Goal: Communication & Community: Ask a question

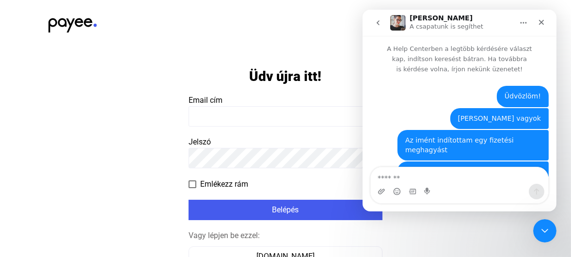
scroll to position [202, 0]
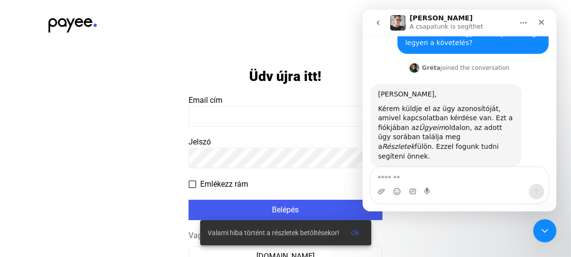
click at [247, 115] on input at bounding box center [286, 116] width 194 height 20
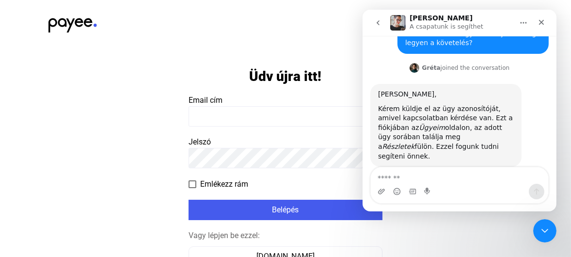
click at [442, 238] on app-form-template "Üdv újra itt! Email cím Jelszó Emlékezz rám Belépés Vagy lépjen be ezzel: Száml…" at bounding box center [285, 192] width 571 height 287
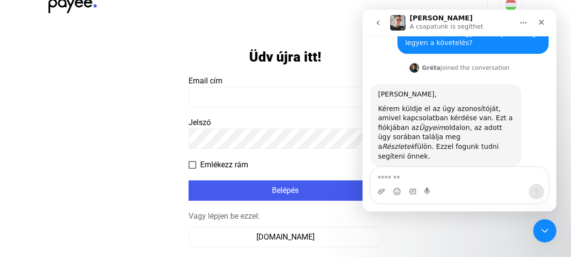
scroll to position [49, 0]
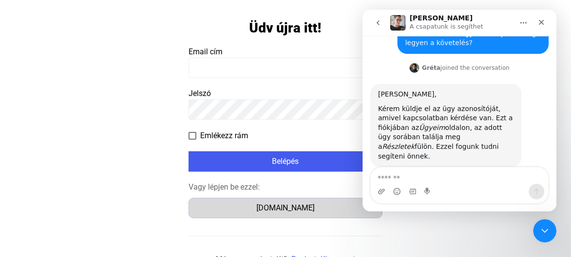
click at [295, 210] on div "Számlázz.hu" at bounding box center [285, 208] width 187 height 12
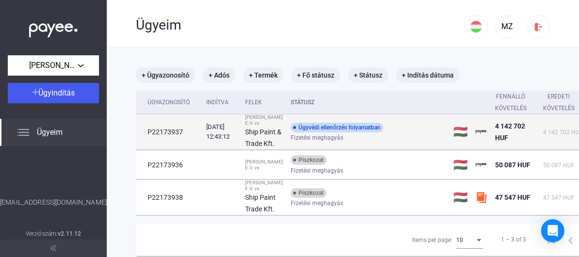
drag, startPoint x: 187, startPoint y: 143, endPoint x: 148, endPoint y: 147, distance: 39.5
click at [148, 147] on td "P22173937" at bounding box center [169, 131] width 66 height 35
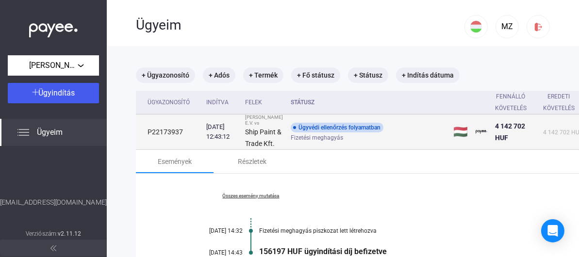
copy td "P22173937"
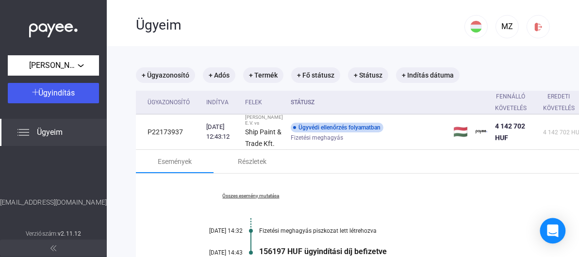
click at [549, 229] on icon "Open Intercom Messenger" at bounding box center [552, 231] width 11 height 13
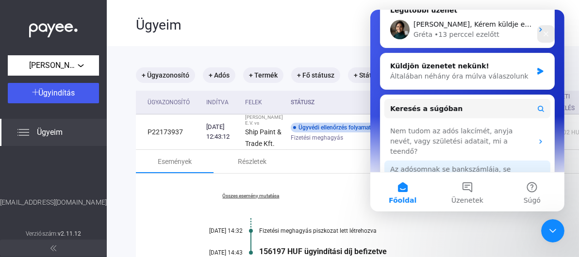
scroll to position [146, 0]
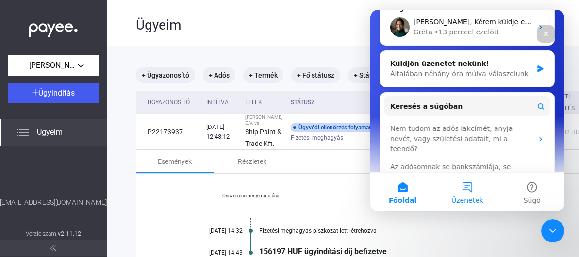
click at [469, 192] on button "Üzenetek" at bounding box center [466, 192] width 65 height 39
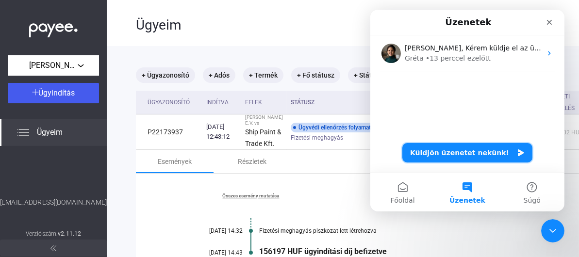
click at [441, 152] on button "Küldjön üzenetet nekünk!" at bounding box center [467, 152] width 130 height 19
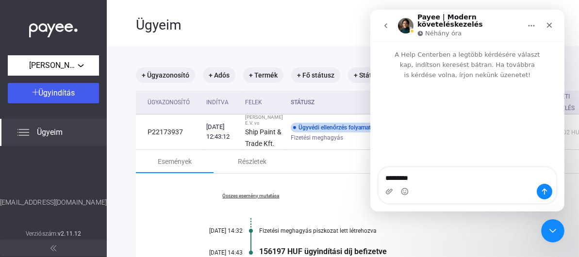
type textarea "*********"
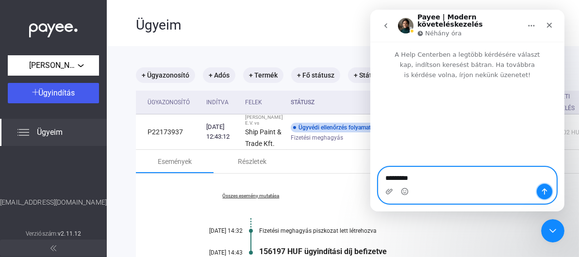
click at [543, 194] on icon "Üzenet küldése…" at bounding box center [544, 192] width 8 height 8
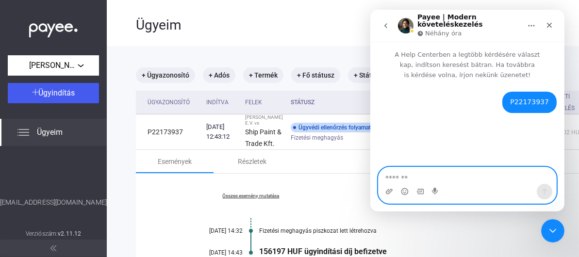
click at [453, 173] on textarea "Üzenet…" at bounding box center [467, 175] width 178 height 16
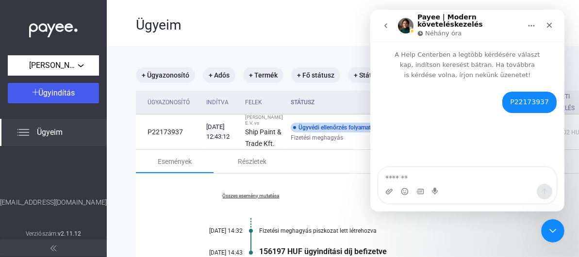
click at [423, 29] on div "Néhány óra" at bounding box center [440, 34] width 46 height 10
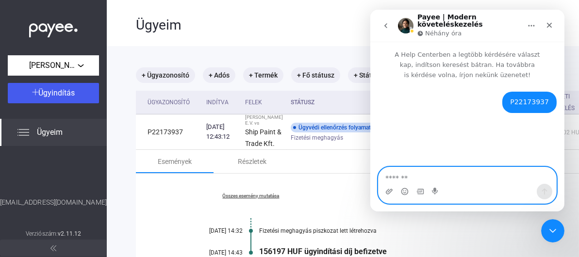
click at [424, 174] on textarea "Üzenet…" at bounding box center [467, 175] width 178 height 16
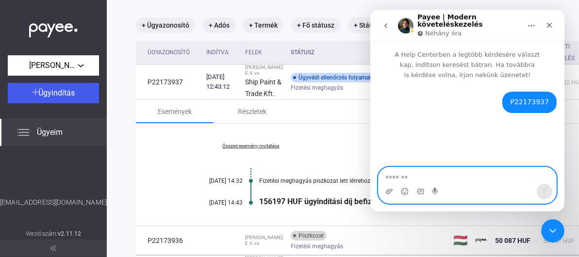
scroll to position [49, 0]
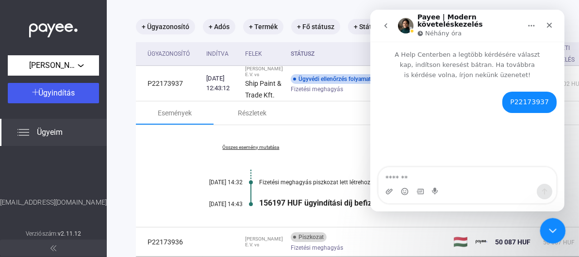
click at [552, 227] on icon "Intercom üzenőfelület bezárása" at bounding box center [551, 230] width 12 height 12
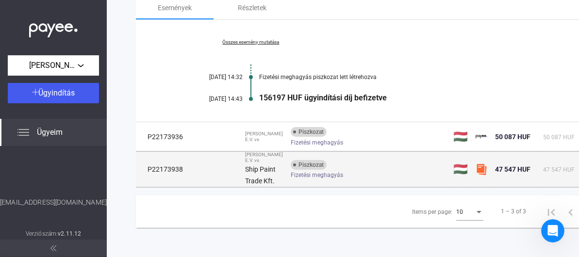
scroll to position [194, 0]
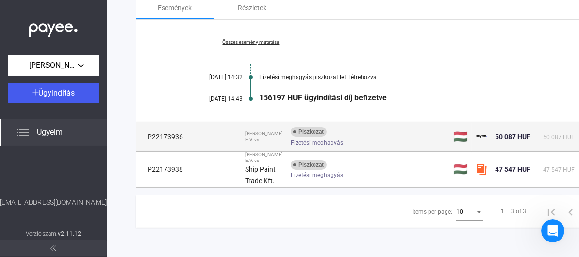
click at [305, 127] on div "Piszkozat" at bounding box center [309, 132] width 36 height 10
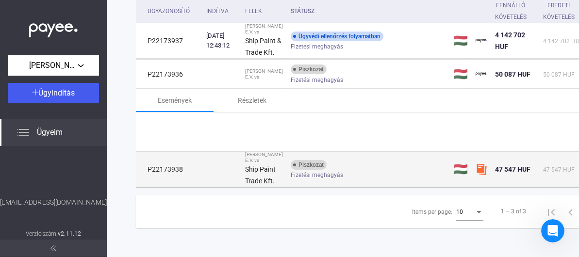
scroll to position [172, 0]
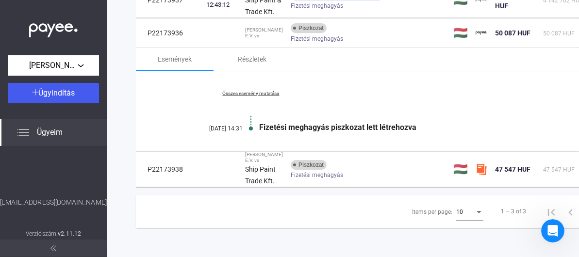
click at [319, 123] on div "Fizetési meghagyás piszkozat lett létrehozva" at bounding box center [416, 127] width 315 height 9
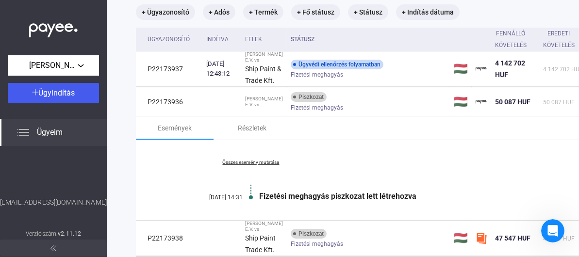
scroll to position [26, 0]
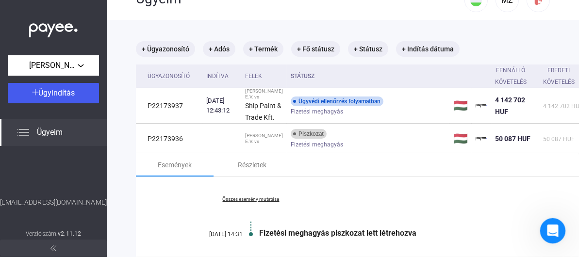
click at [551, 233] on icon "Intercom üzenőfelület megnyitása" at bounding box center [551, 230] width 16 height 16
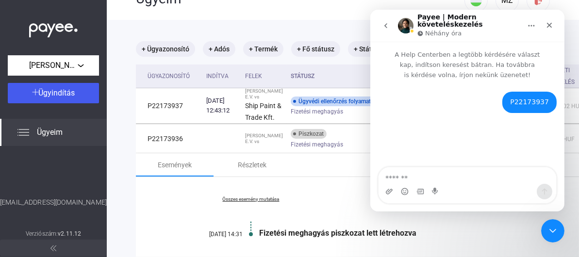
click at [431, 177] on textarea "Üzenet…" at bounding box center [467, 175] width 178 height 16
type textarea "****"
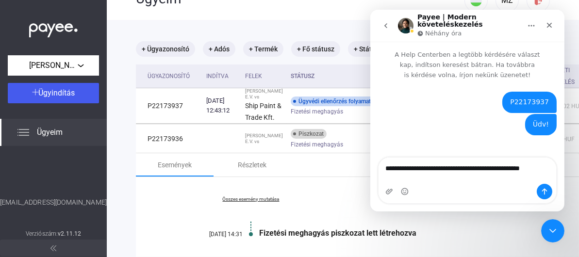
type textarea "**********"
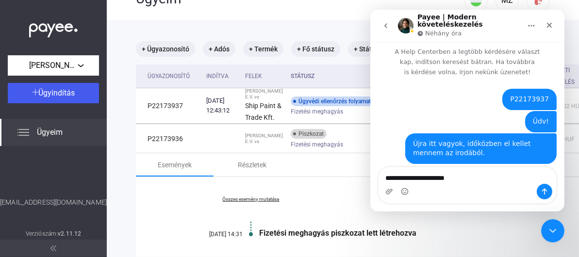
type textarea "**********"
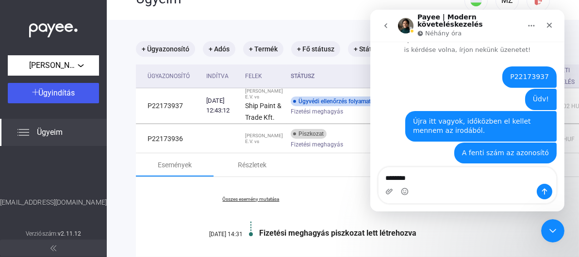
type textarea "*********"
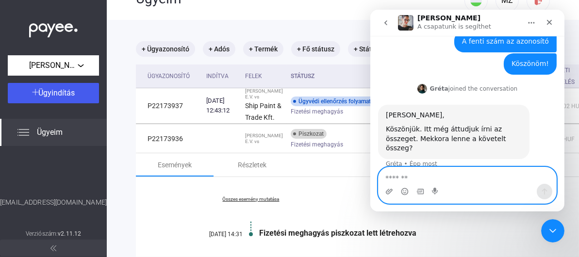
scroll to position [132, 0]
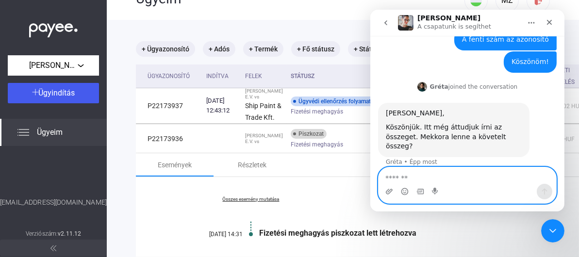
click at [468, 174] on textarea "Üzenet…" at bounding box center [467, 175] width 178 height 16
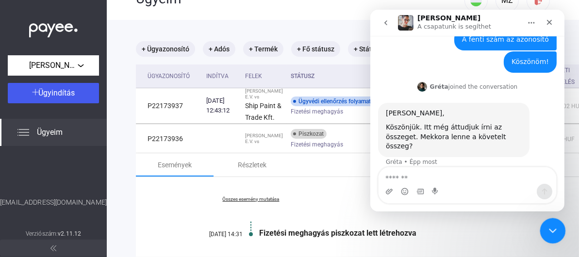
click at [557, 232] on div "Intercom üzenőfelület bezárása" at bounding box center [550, 229] width 23 height 23
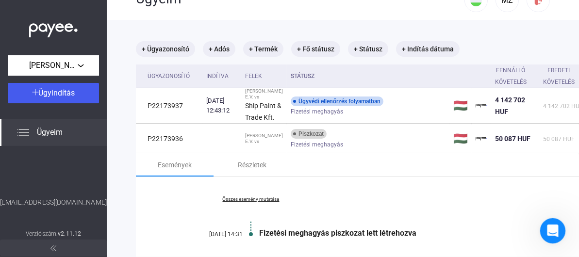
click at [555, 232] on icon "Intercom üzenőfelület megnyitása" at bounding box center [551, 230] width 16 height 16
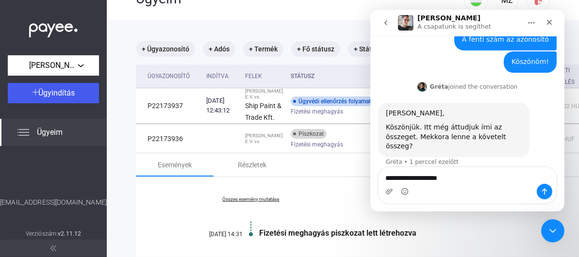
click at [412, 178] on textarea "**********" at bounding box center [467, 175] width 178 height 16
click at [486, 178] on textarea "**********" at bounding box center [467, 175] width 178 height 16
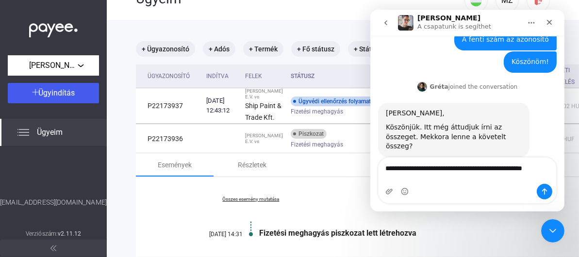
scroll to position [142, 0]
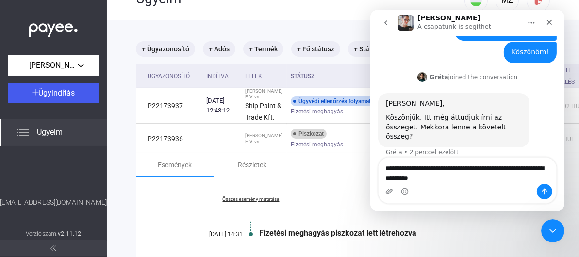
type textarea "**********"
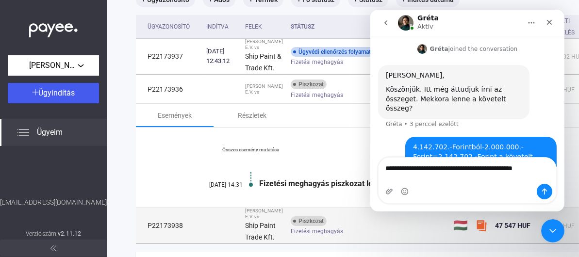
scroll to position [75, 0]
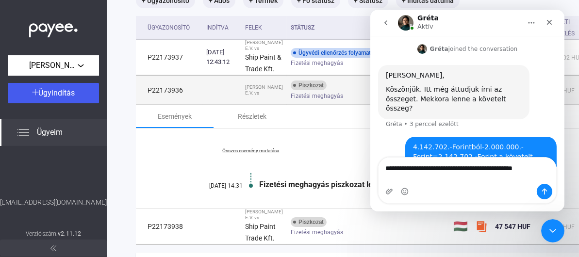
click at [298, 102] on span "Fizetési meghagyás" at bounding box center [317, 96] width 52 height 12
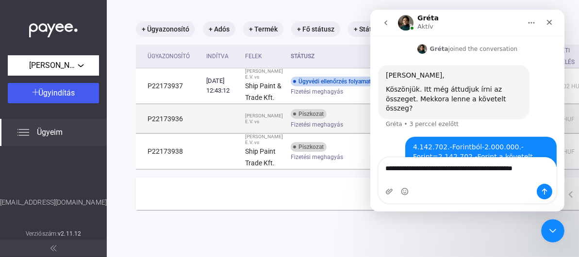
click at [296, 124] on span "Fizetési meghagyás" at bounding box center [317, 125] width 52 height 12
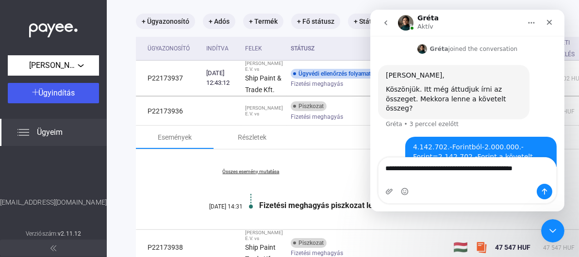
scroll to position [51, 0]
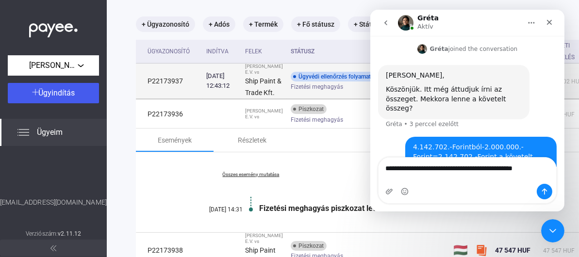
click at [298, 93] on span "Fizetési meghagyás" at bounding box center [317, 87] width 52 height 12
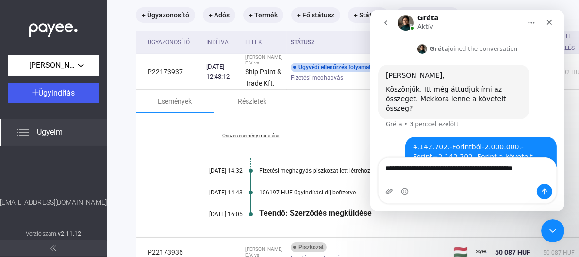
scroll to position [148, 0]
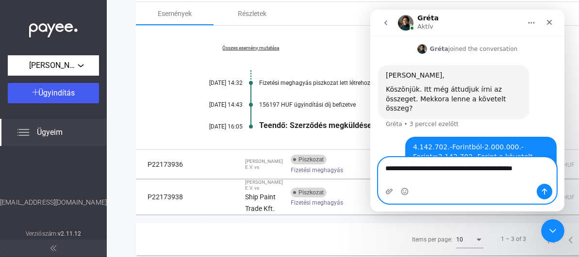
click at [553, 174] on textarea "**********" at bounding box center [467, 166] width 178 height 16
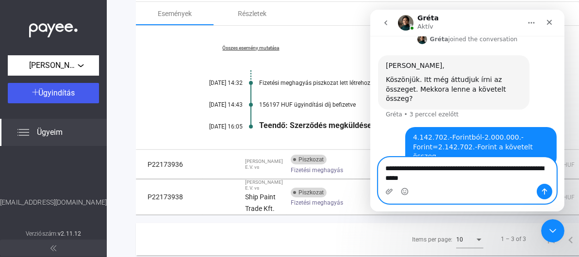
type textarea "**********"
click at [545, 194] on icon "Üzenet küldése…" at bounding box center [544, 192] width 8 height 8
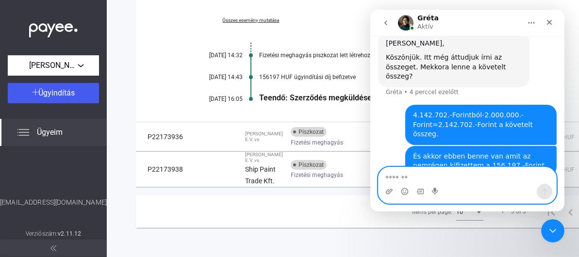
scroll to position [196, 0]
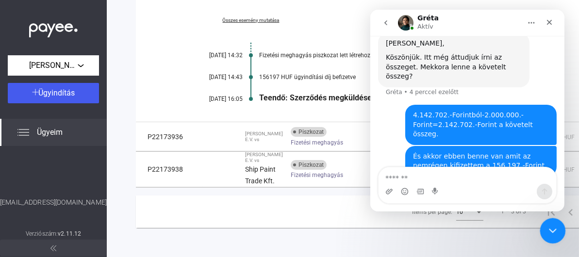
click at [549, 230] on icon "Intercom üzenőfelület bezárása" at bounding box center [551, 230] width 12 height 12
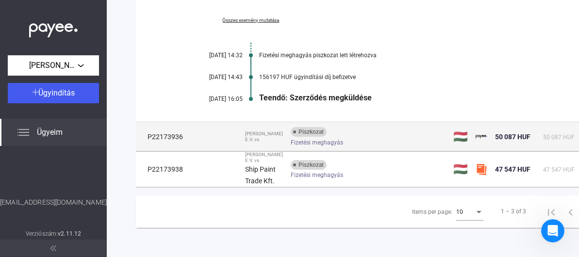
click at [327, 148] on span "Fizetési meghagyás" at bounding box center [317, 143] width 52 height 12
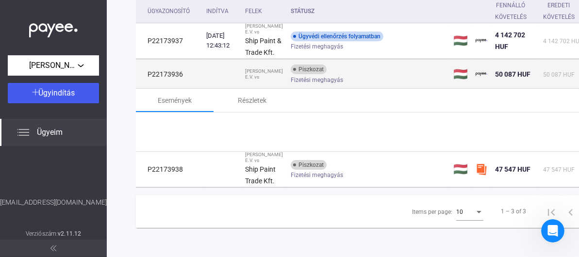
scroll to position [175, 0]
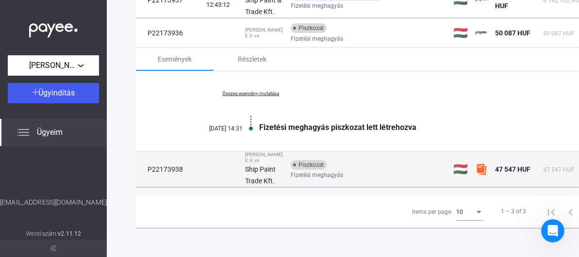
click at [319, 173] on span "Fizetési meghagyás" at bounding box center [317, 175] width 52 height 12
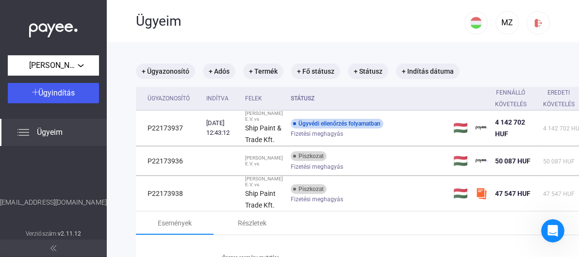
scroll to position [0, 0]
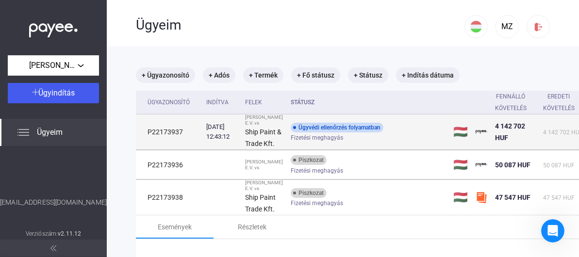
click at [328, 144] on span "Fizetési meghagyás" at bounding box center [317, 138] width 52 height 12
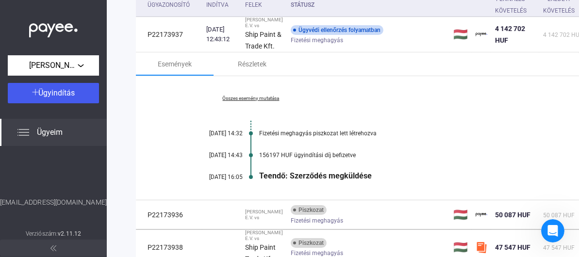
scroll to position [97, 0]
click at [554, 229] on icon "Intercom üzenőfelület megnyitása" at bounding box center [551, 230] width 16 height 16
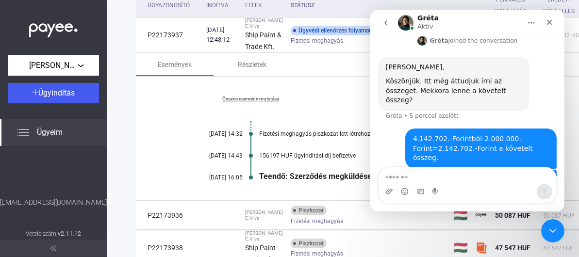
scroll to position [202, 0]
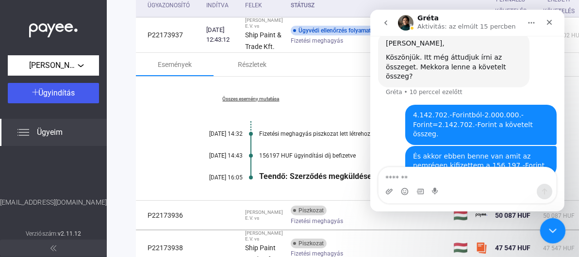
click at [544, 231] on div "Intercom üzenőfelület bezárása" at bounding box center [550, 229] width 23 height 23
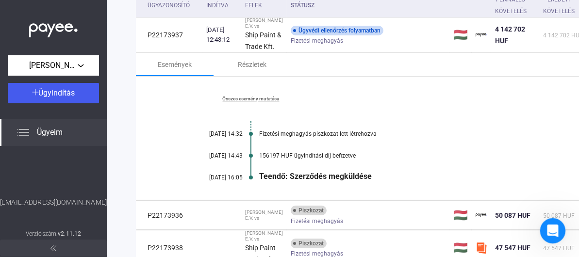
click at [551, 234] on icon "Intercom üzenőfelület megnyitása" at bounding box center [551, 230] width 16 height 16
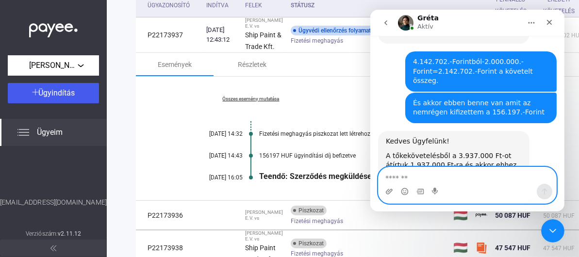
scroll to position [303, 0]
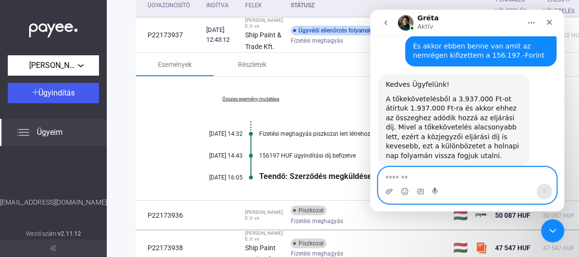
click at [486, 177] on textarea "Üzenet…" at bounding box center [467, 175] width 178 height 16
type textarea "**********"
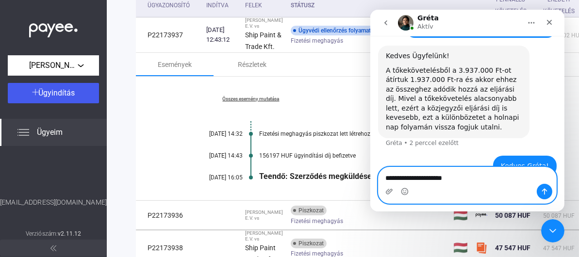
type textarea "**********"
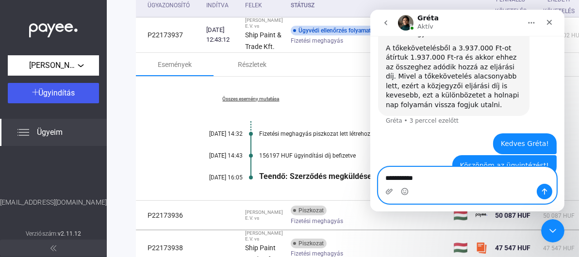
type textarea "**********"
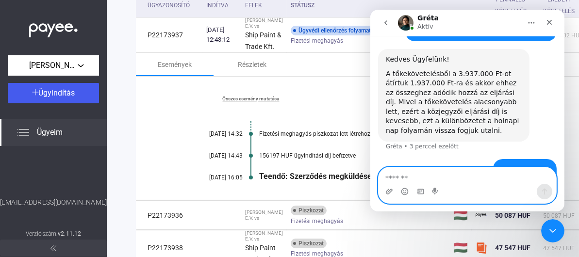
scroll to position [327, 0]
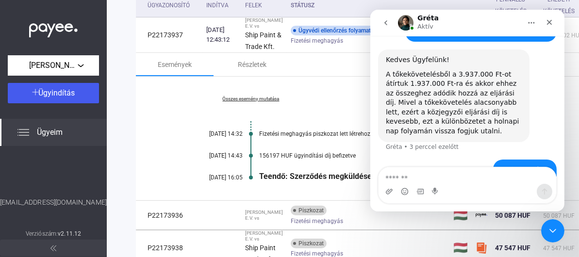
click at [344, 125] on div "Összes esemény mutatása [DATE] 14:32 Fizetési meghagyás piszkozat lett létrehoz…" at bounding box center [379, 139] width 487 height 124
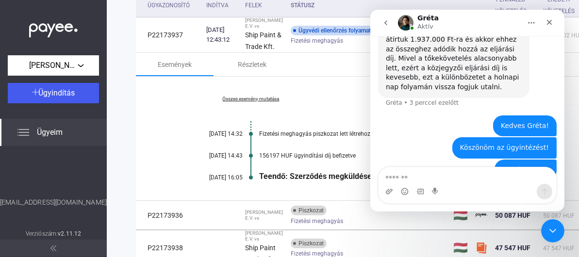
scroll to position [376, 0]
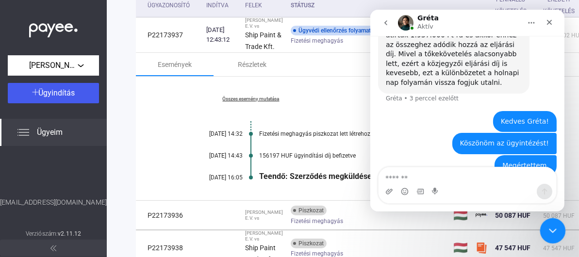
click at [555, 227] on icon "Intercom üzenőfelület bezárása" at bounding box center [551, 230] width 12 height 12
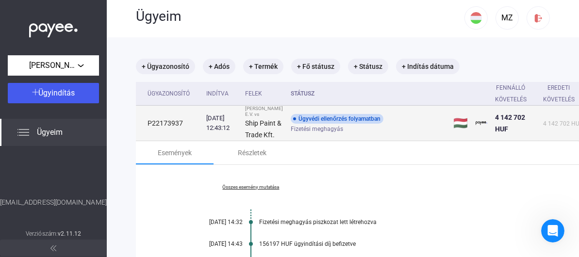
scroll to position [0, 0]
